Goal: Check status: Check status

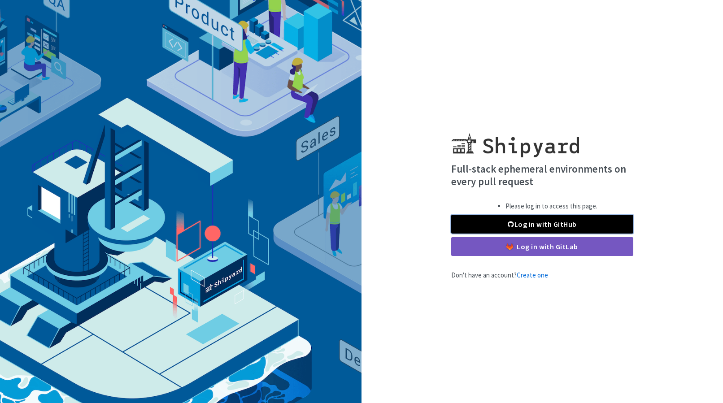
click at [549, 226] on link "Log in with GitHub" at bounding box center [542, 224] width 182 height 19
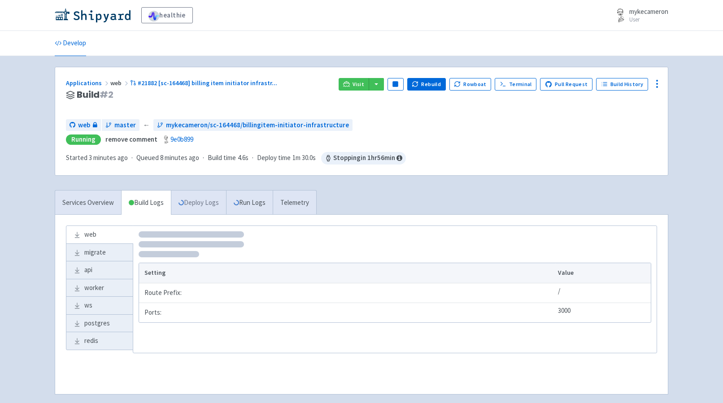
click at [213, 203] on link "Deploy Logs" at bounding box center [198, 203] width 55 height 25
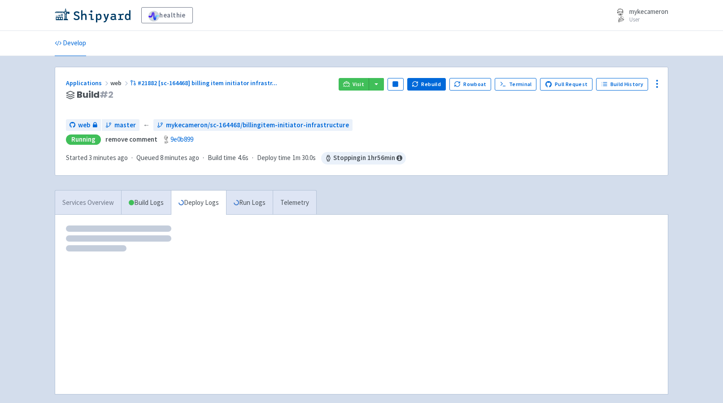
click at [100, 204] on link "Services Overview" at bounding box center [88, 203] width 66 height 25
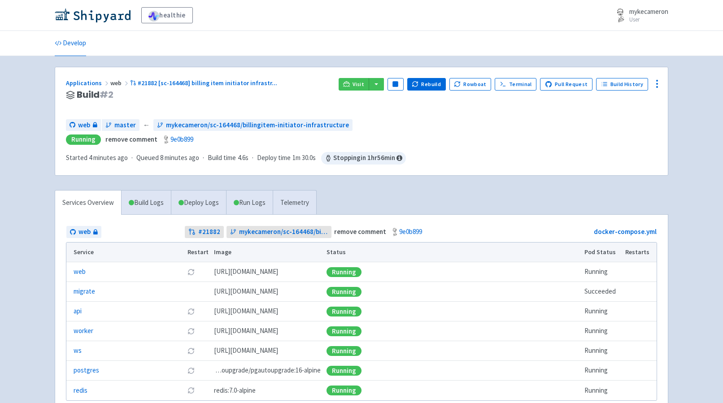
click at [500, 155] on div "web master ← mykecameron/sc-164468/billingitem-initiator-infrastructure Running…" at bounding box center [361, 141] width 591 height 45
click at [361, 91] on div "Visit Pause Rebuild Rowboat Terminal Pull Request Build History" at bounding box center [498, 95] width 318 height 34
click at [364, 85] on span "Visit" at bounding box center [359, 84] width 12 height 7
